Goal: Transaction & Acquisition: Purchase product/service

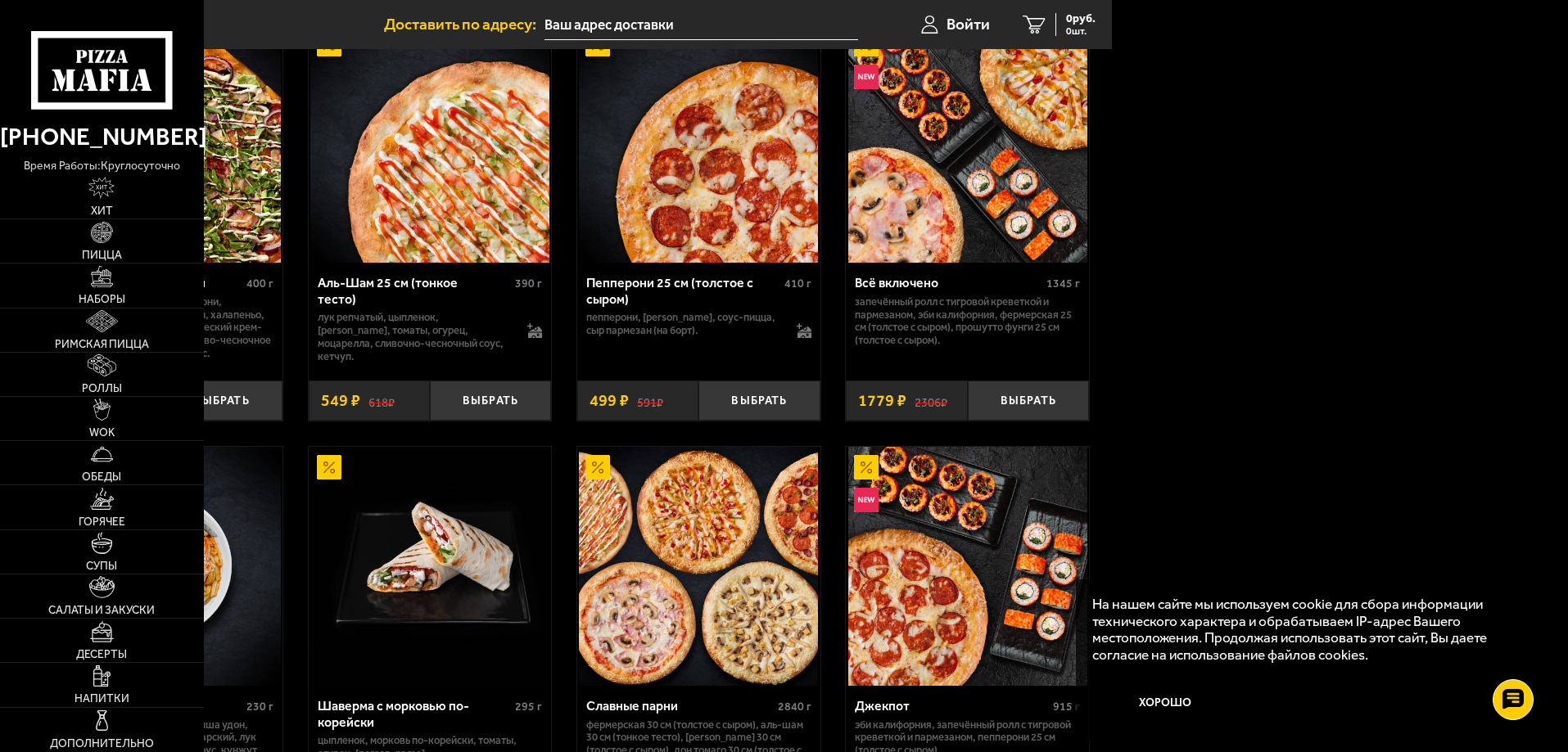
scroll to position [595, 456]
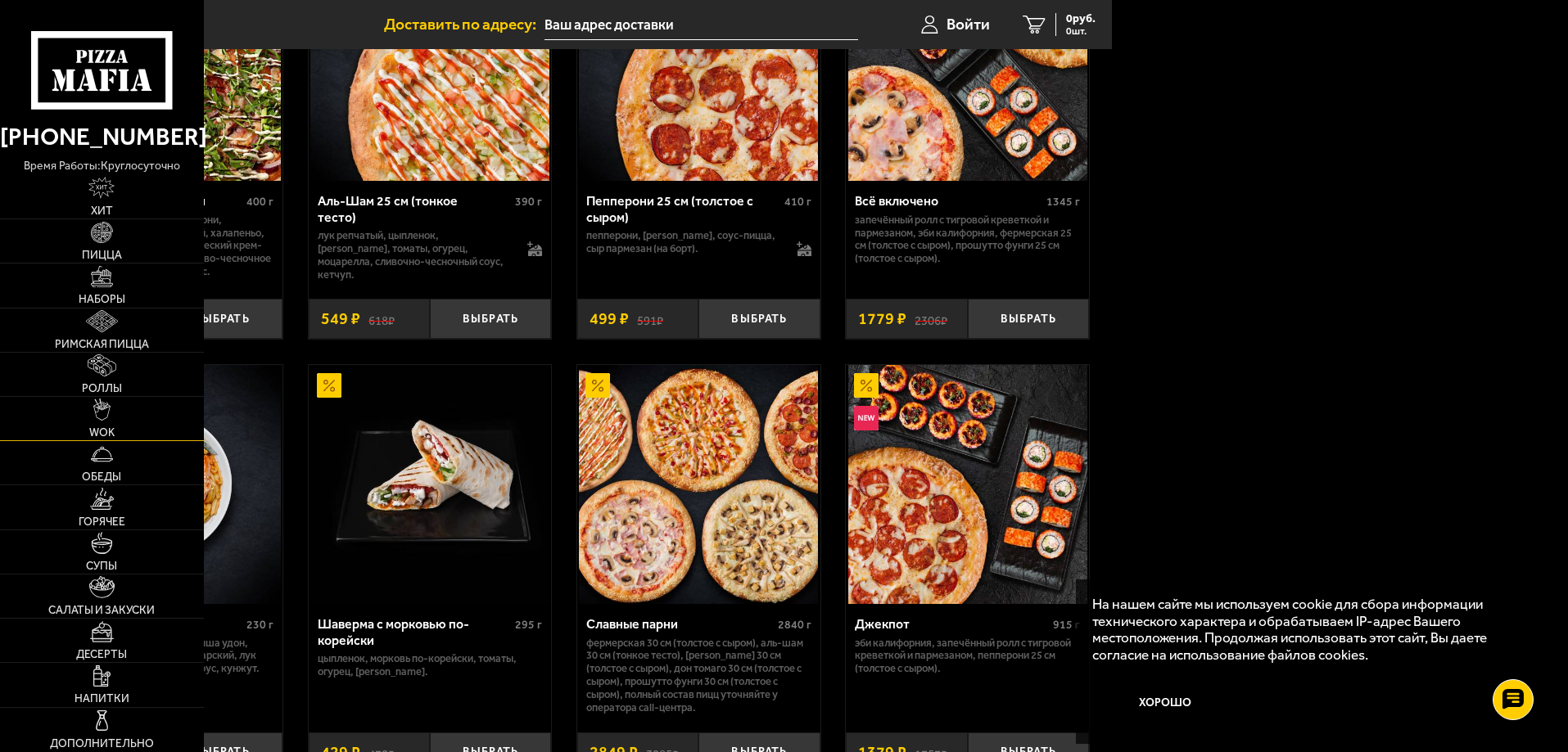
click at [176, 400] on link "WOK" at bounding box center [101, 419] width 204 height 44
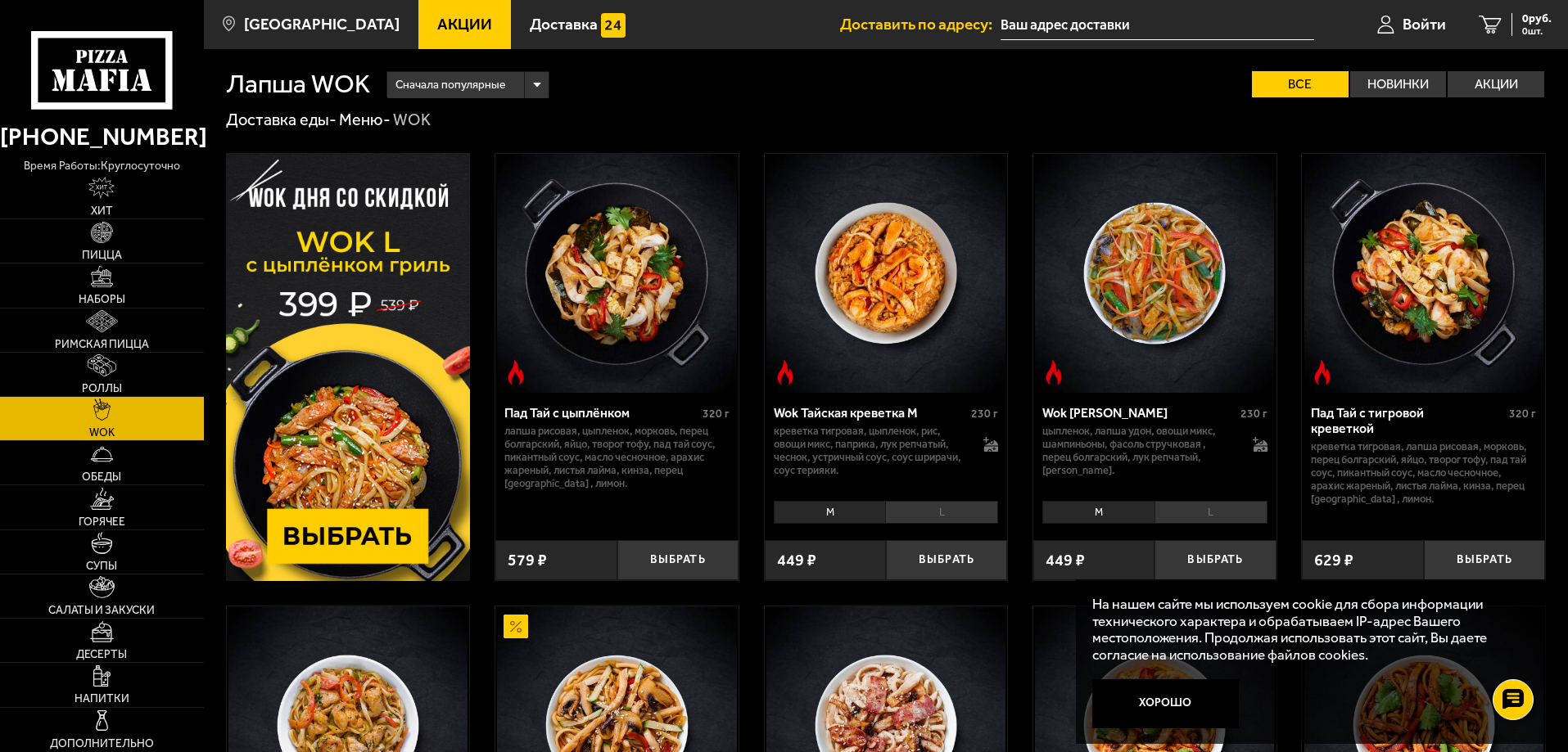
click at [933, 390] on img at bounding box center [886, 273] width 239 height 239
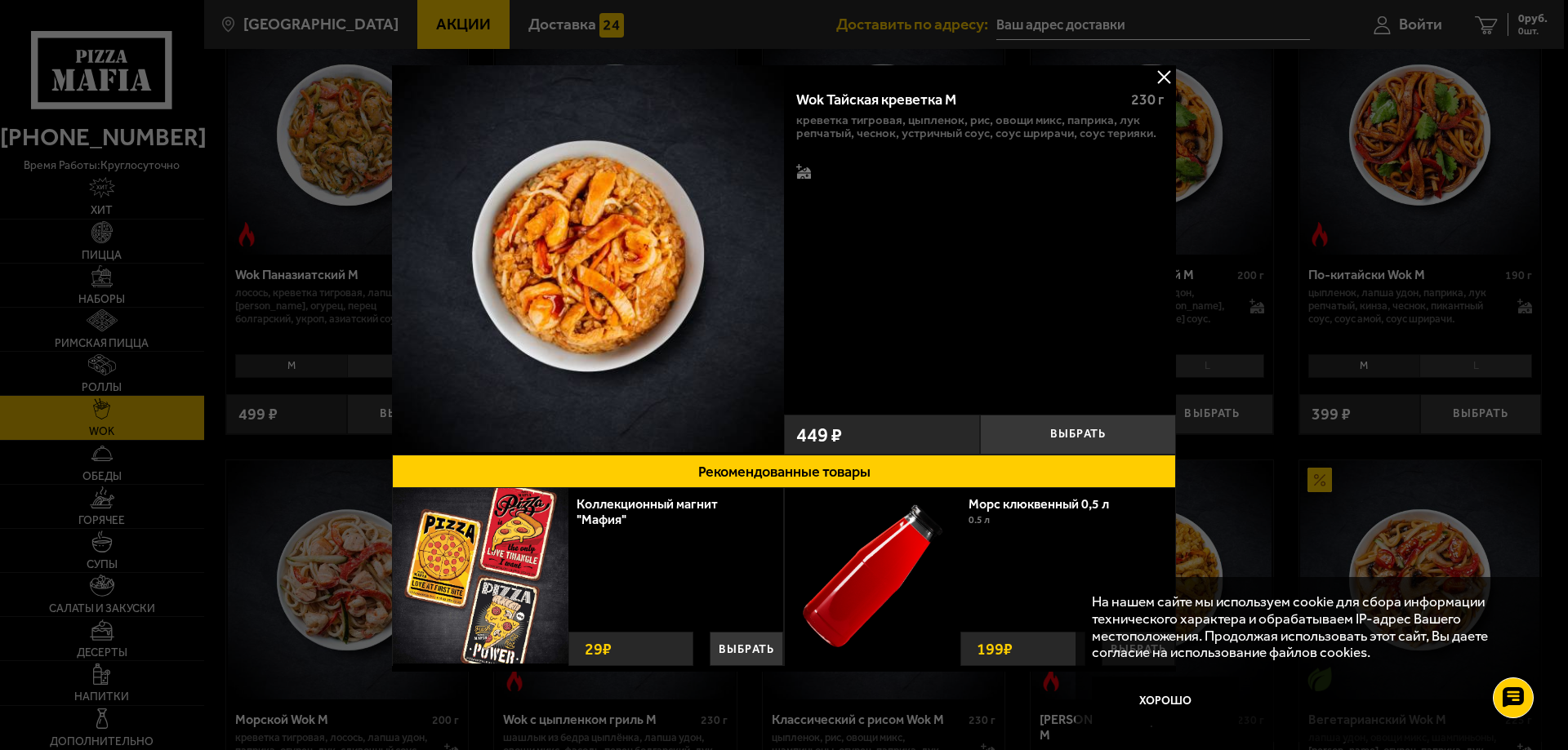
scroll to position [1327, 0]
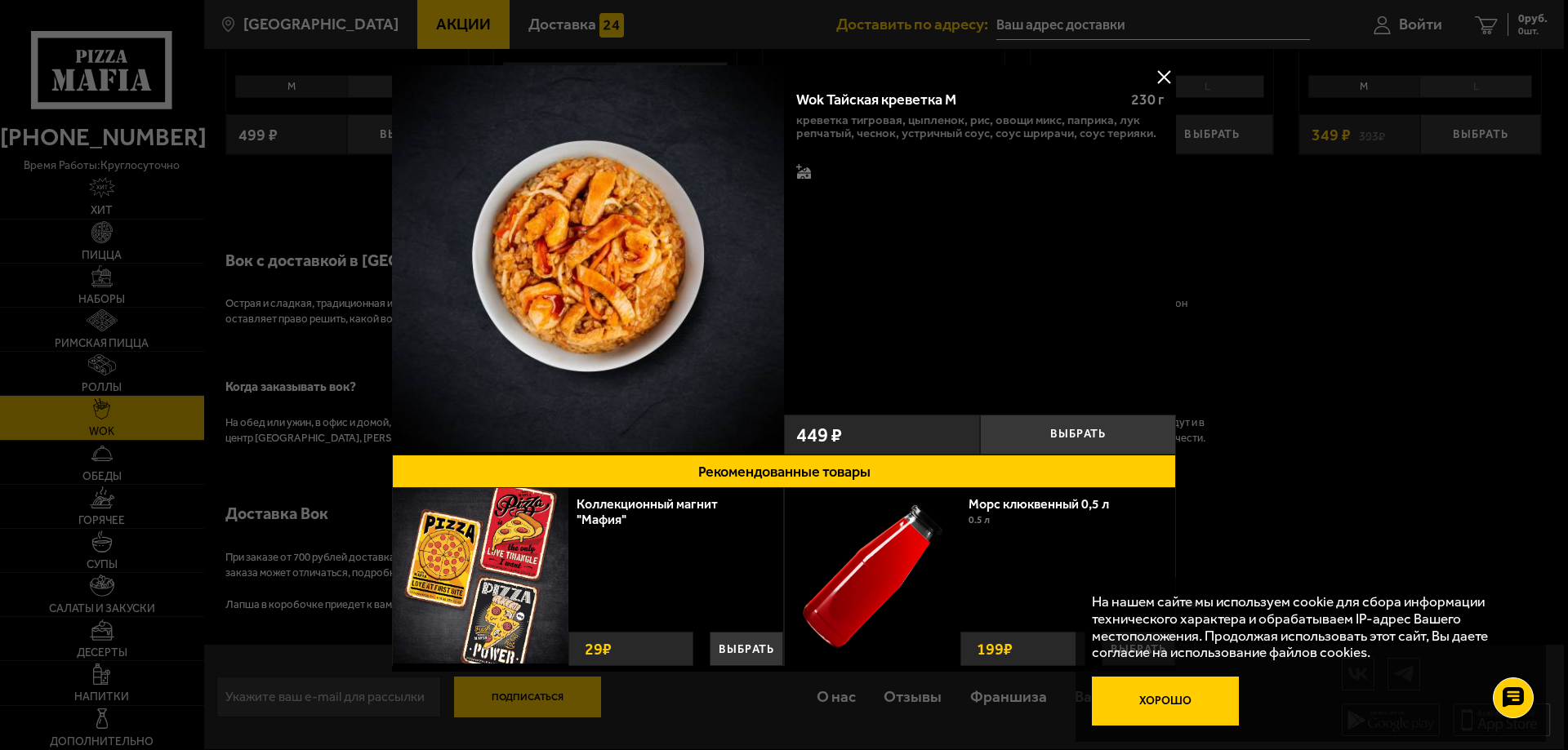
click at [1123, 675] on div "На нашем сайте мы используем cookie для сбора информации технического характера…" at bounding box center [1311, 659] width 471 height 165
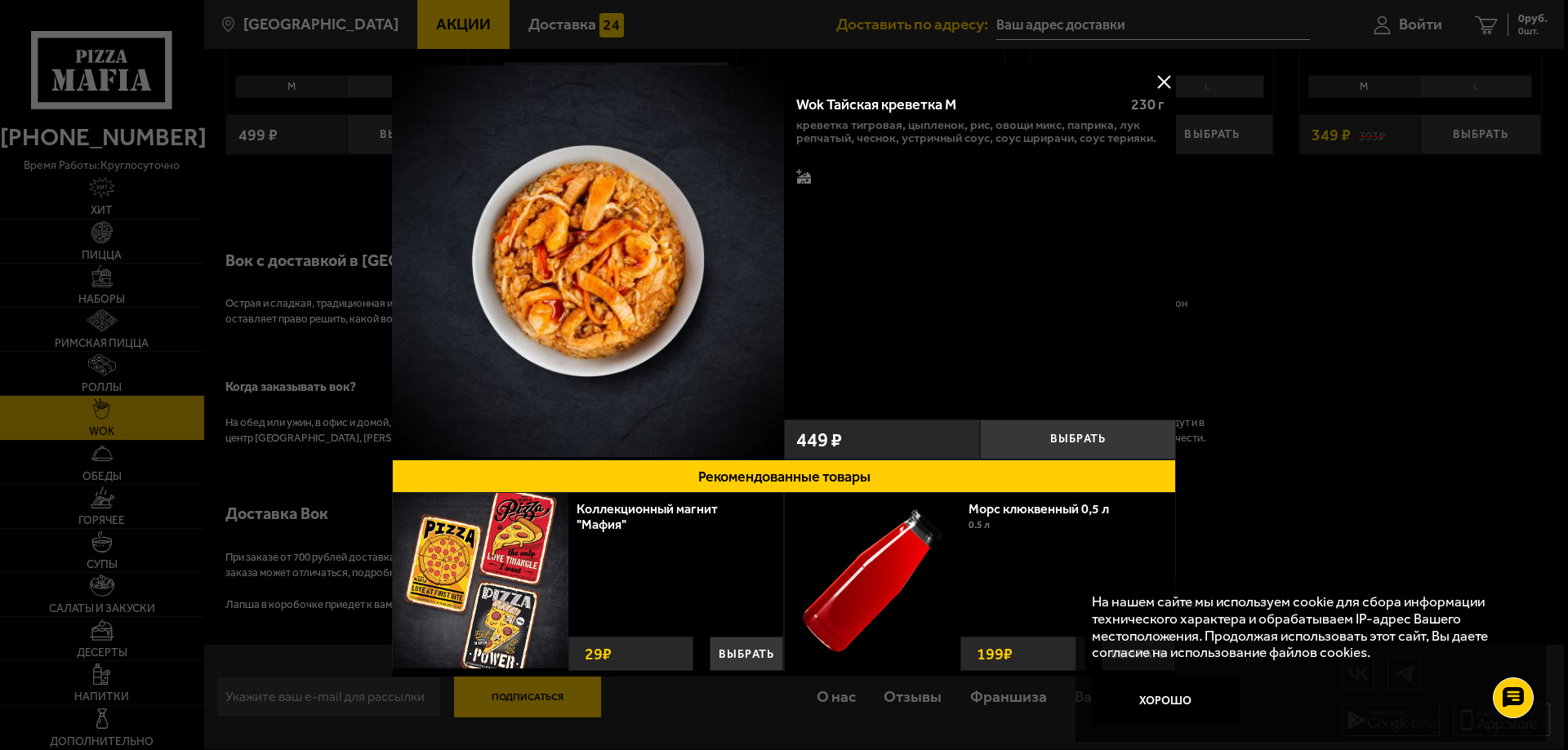
scroll to position [0, 0]
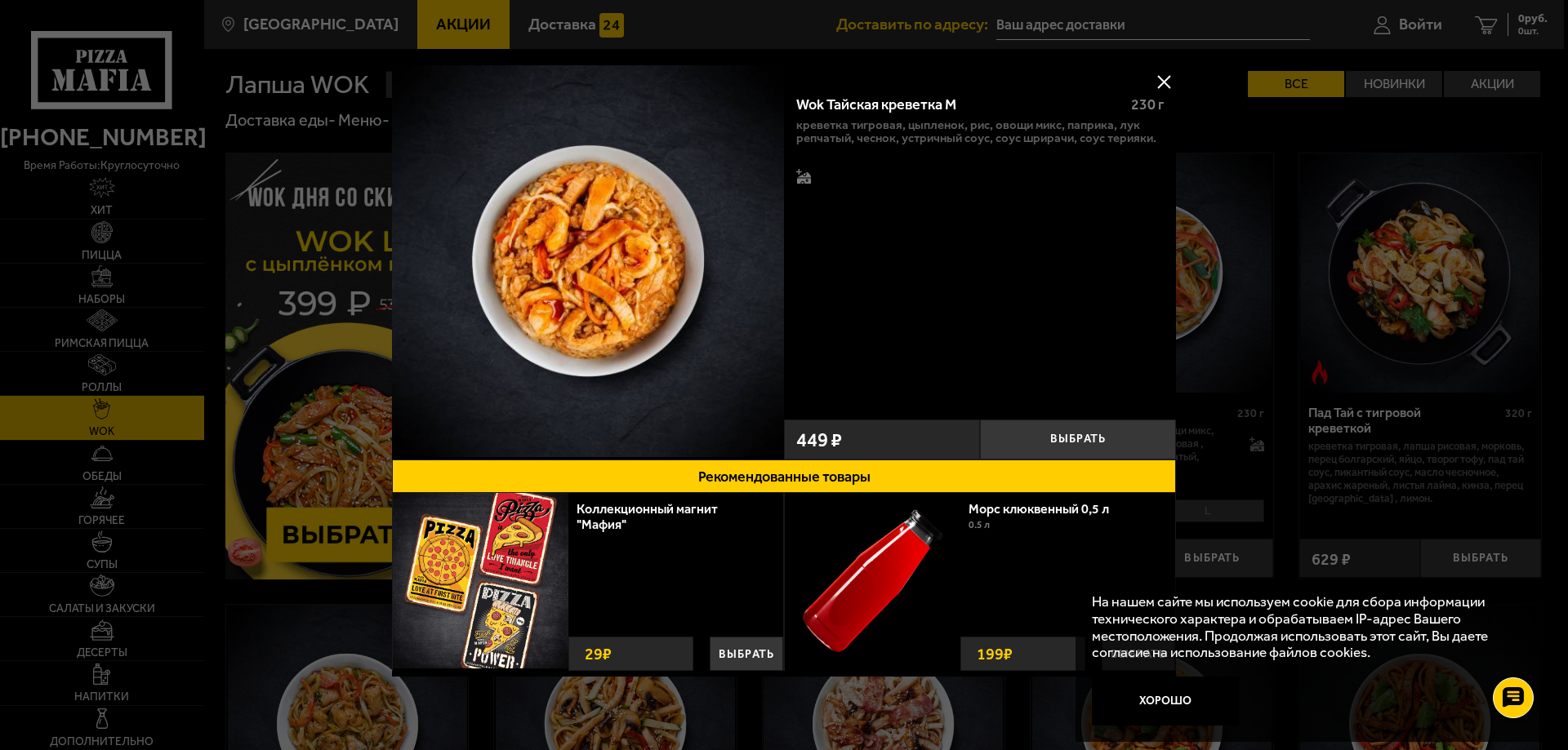
click at [1061, 355] on div "Wok Тайская креветка M 230 г креветка тигровая, цыпленок, рис, овощи микс, папр…" at bounding box center [981, 247] width 392 height 330
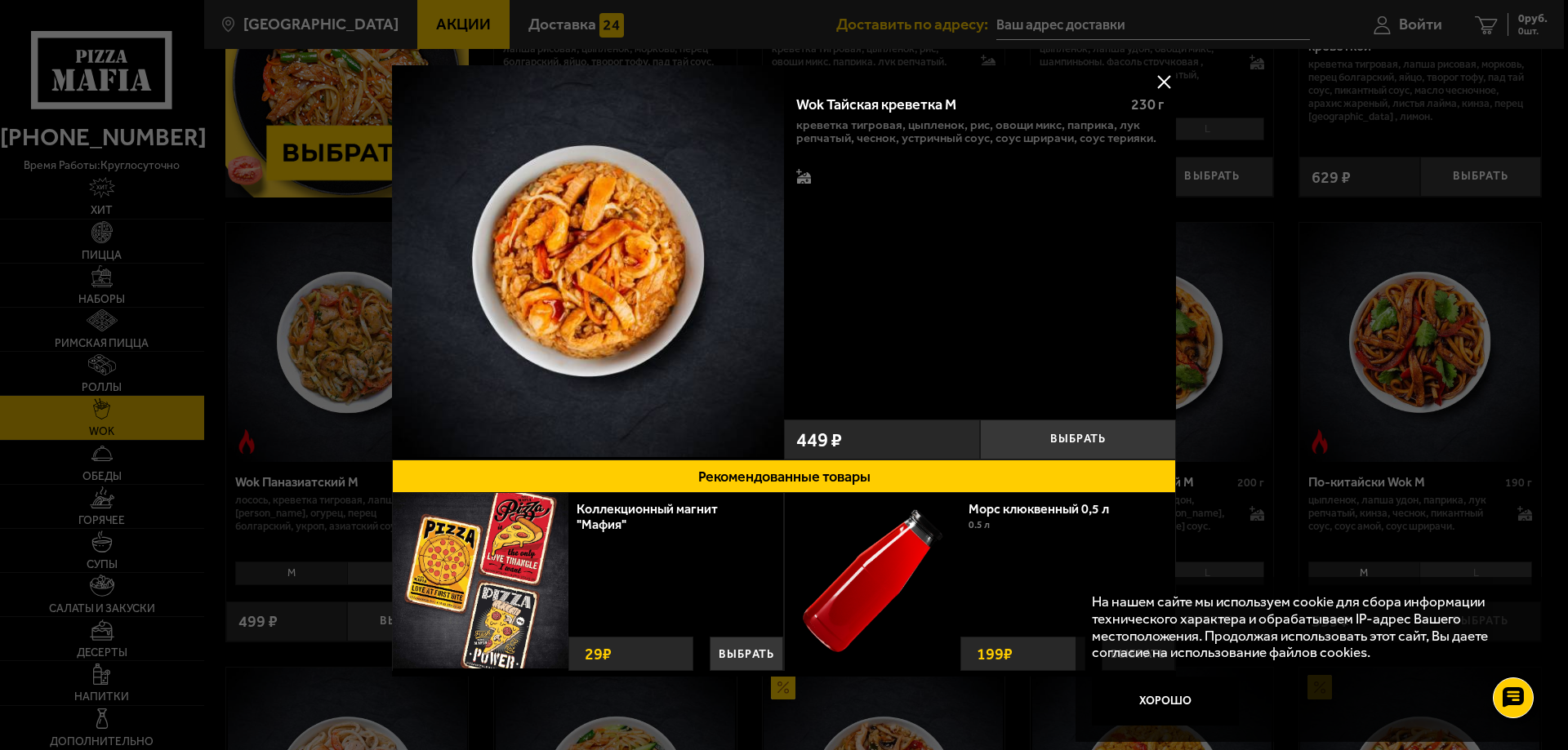
click at [476, 327] on img at bounding box center [588, 261] width 392 height 392
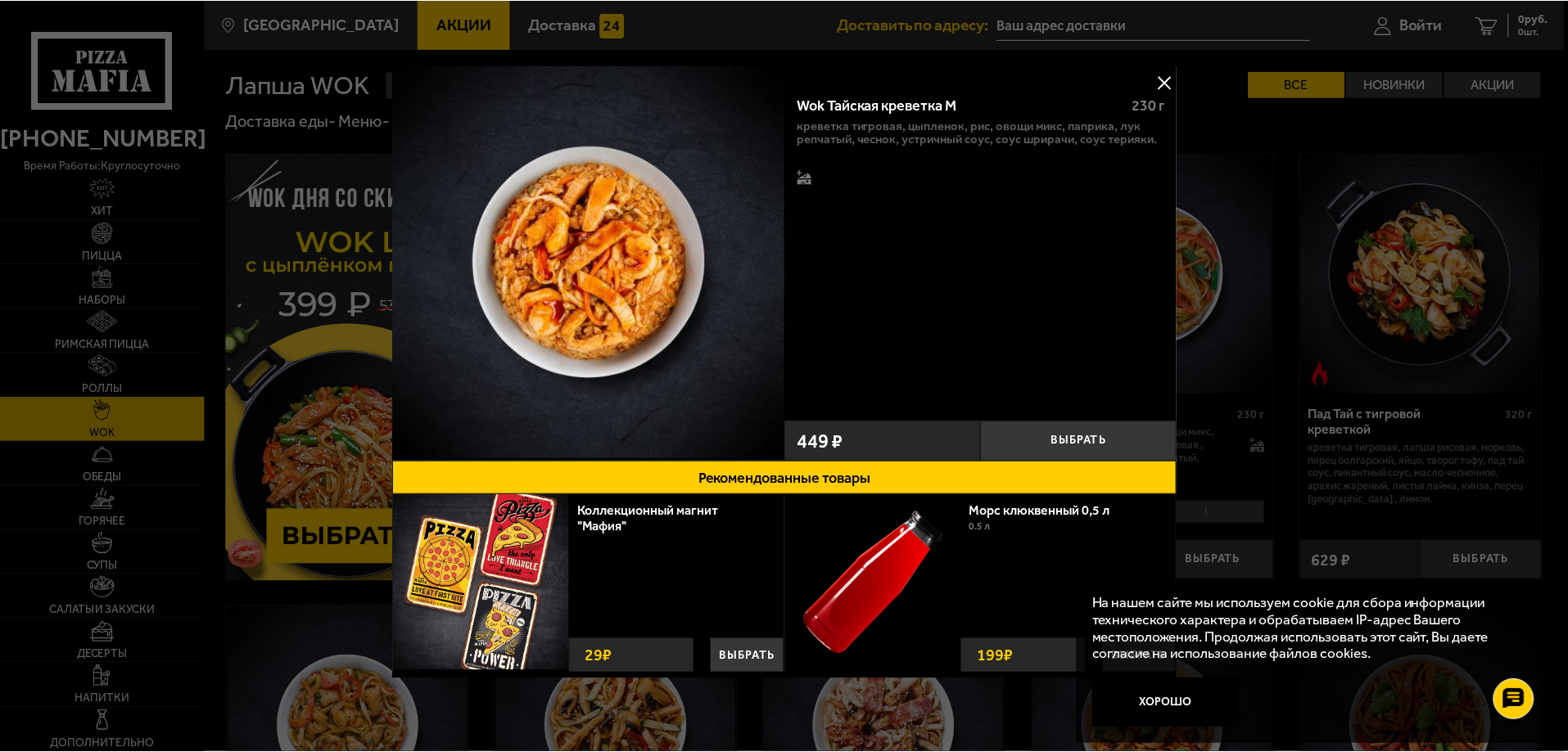
scroll to position [631, 0]
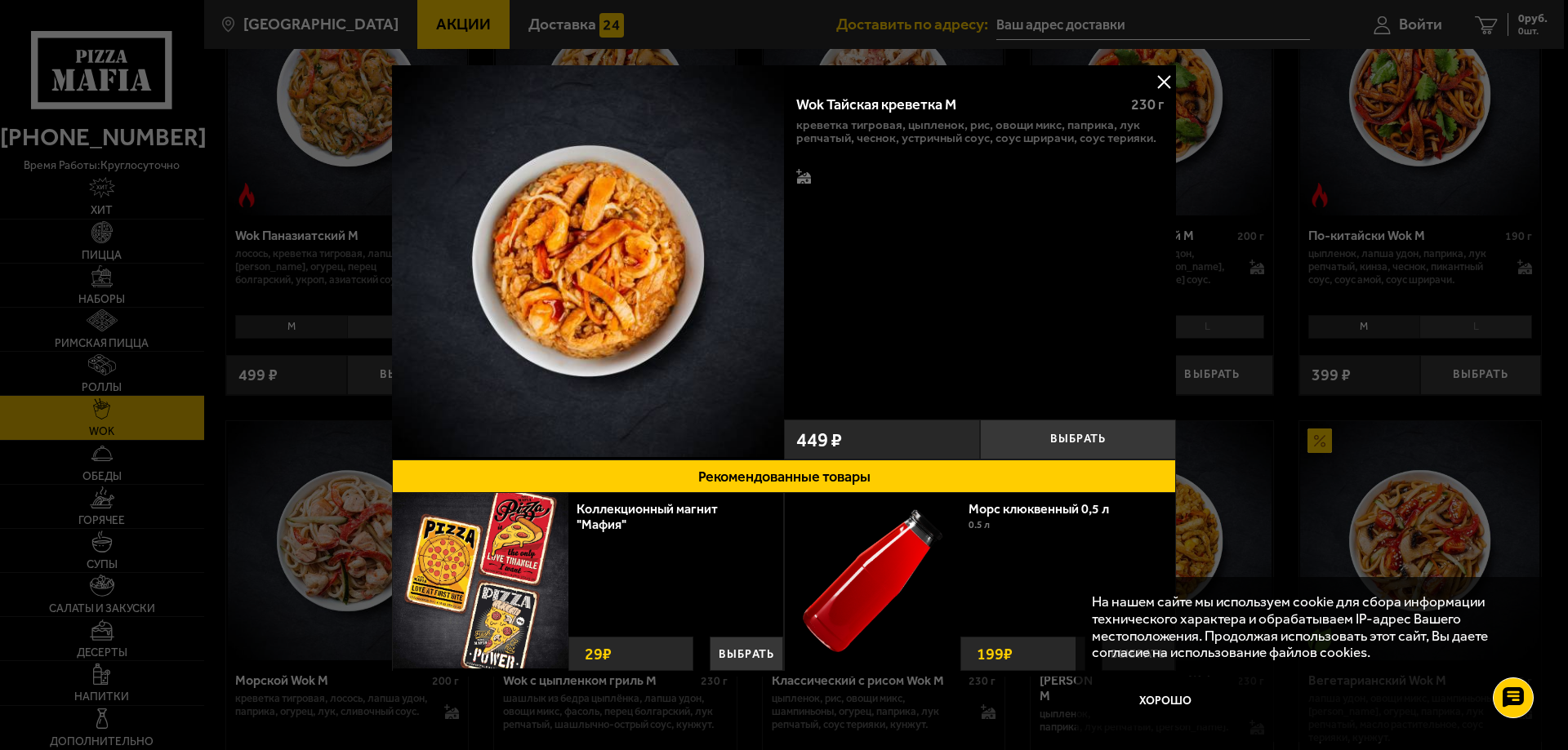
click at [1145, 24] on div at bounding box center [784, 375] width 1568 height 750
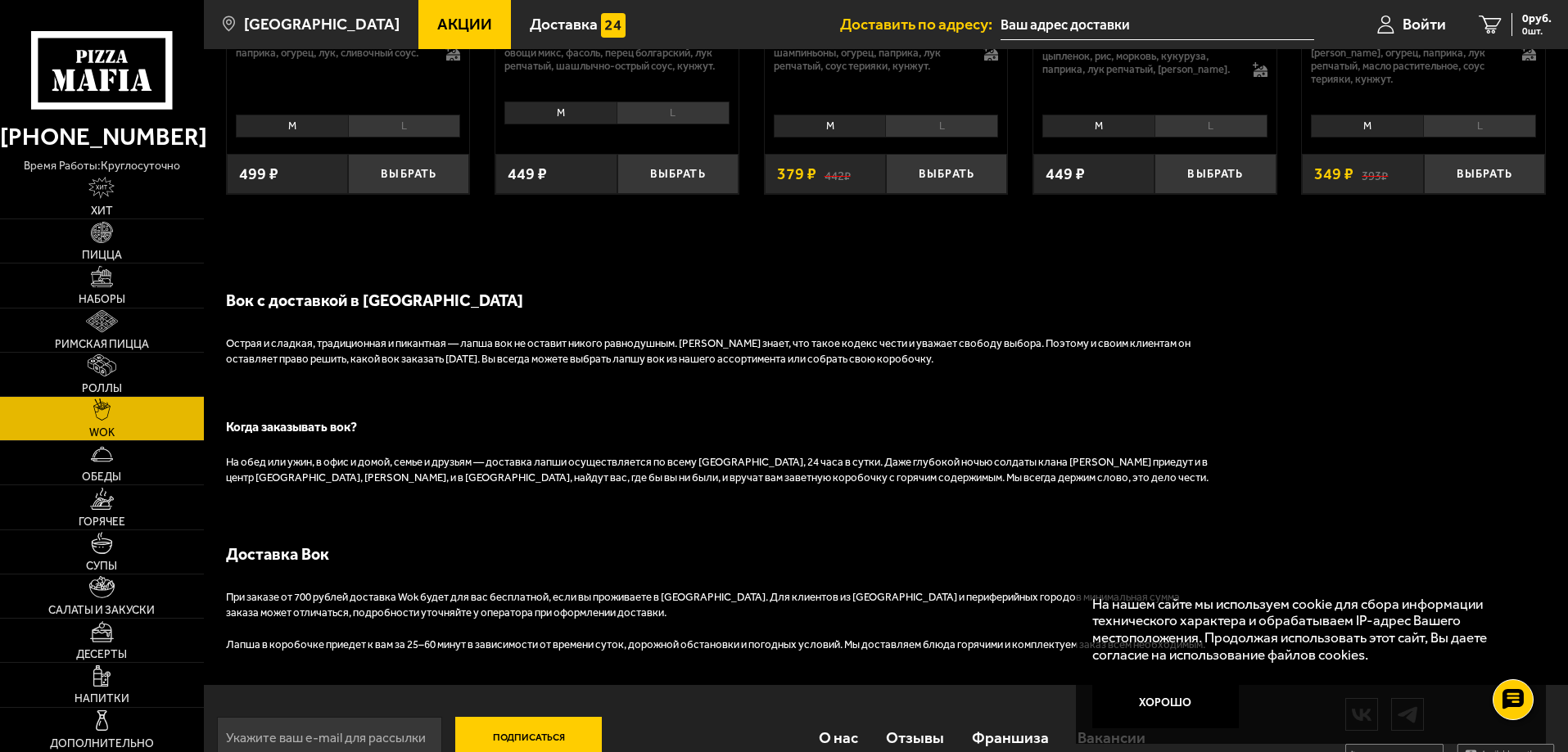
scroll to position [1330, 0]
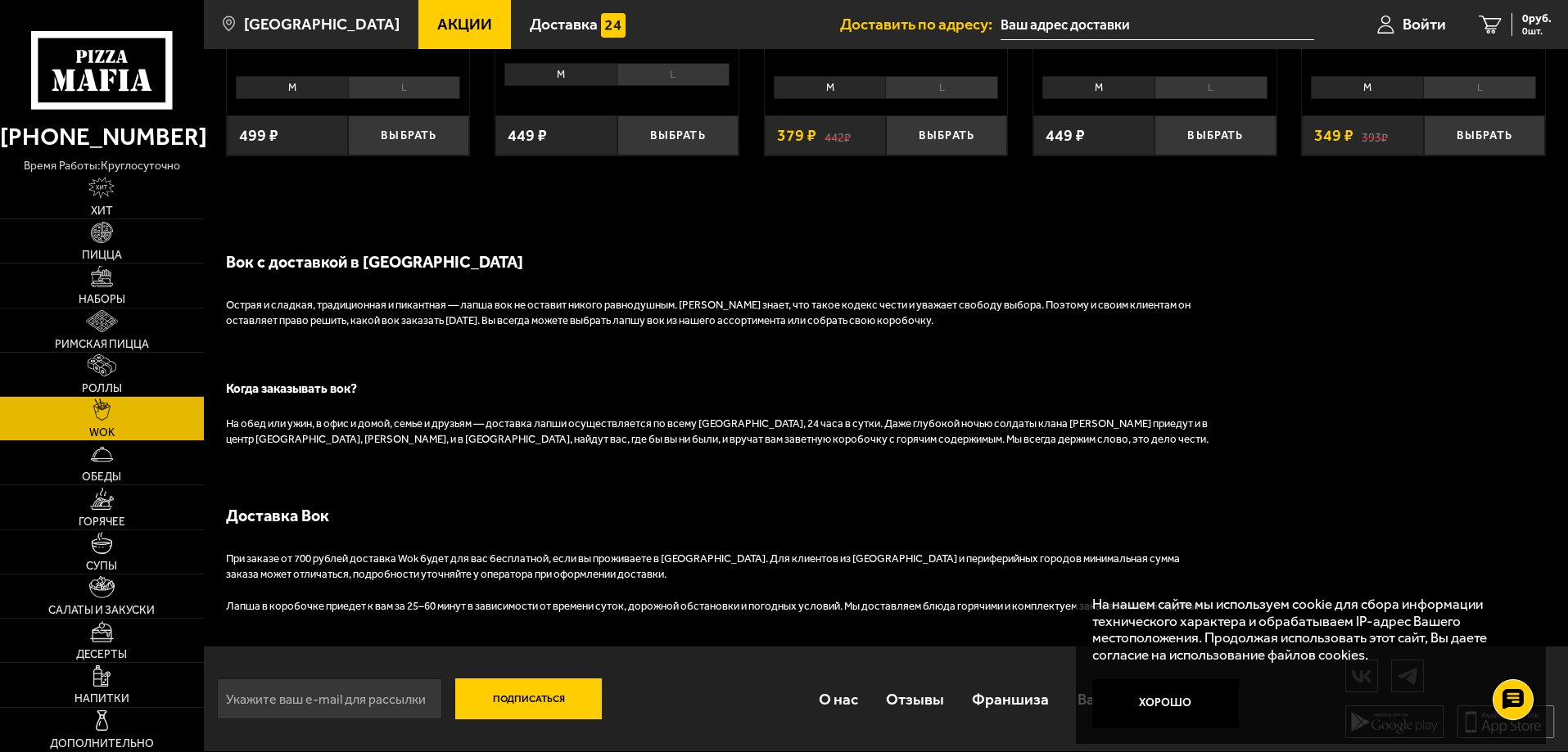
click at [515, 702] on button "Подписаться" at bounding box center [528, 699] width 148 height 41
